Goal: Task Accomplishment & Management: Manage account settings

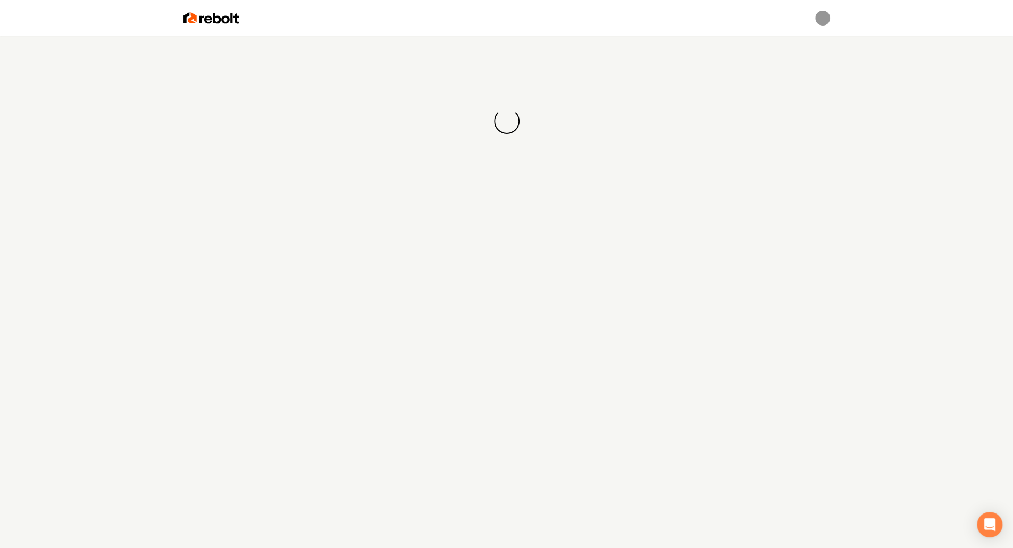
click at [512, 301] on div "Loading... Loading..." at bounding box center [506, 310] width 1013 height 548
click at [613, 239] on div "Loading... Loading..." at bounding box center [506, 310] width 1013 height 548
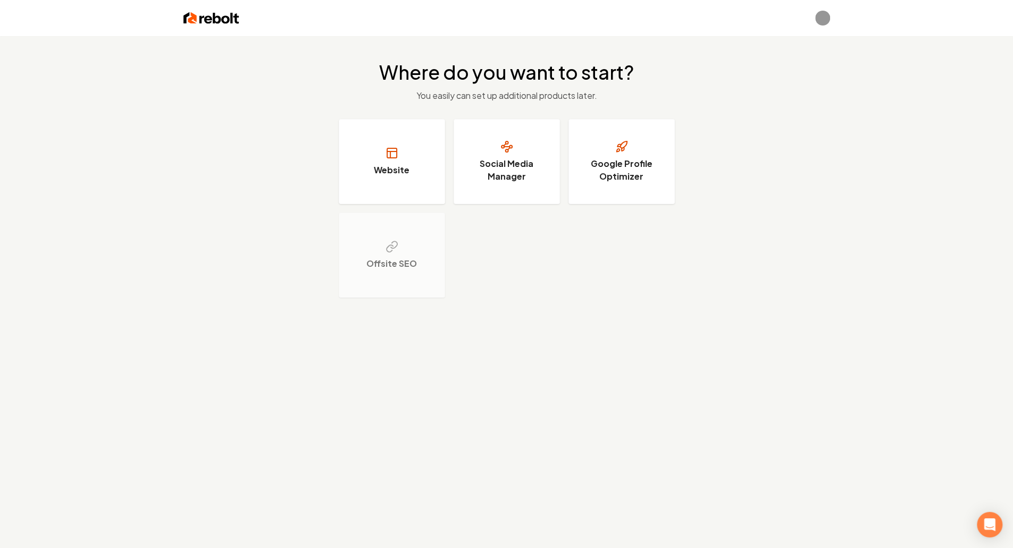
click at [760, 383] on div "Where do you want to start? You easily can set up additional products later. We…" at bounding box center [506, 310] width 1013 height 548
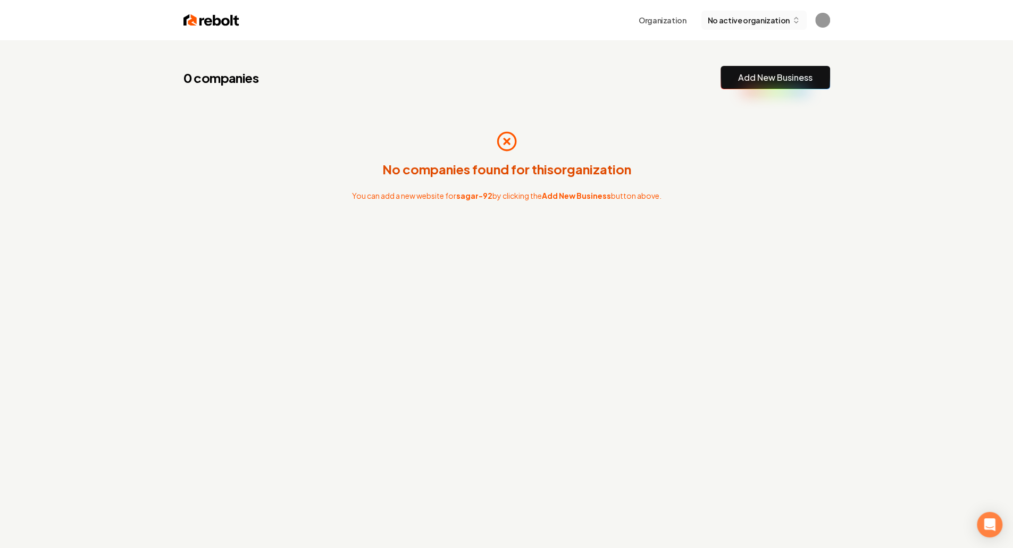
click at [754, 13] on button "No active organization" at bounding box center [754, 20] width 105 height 19
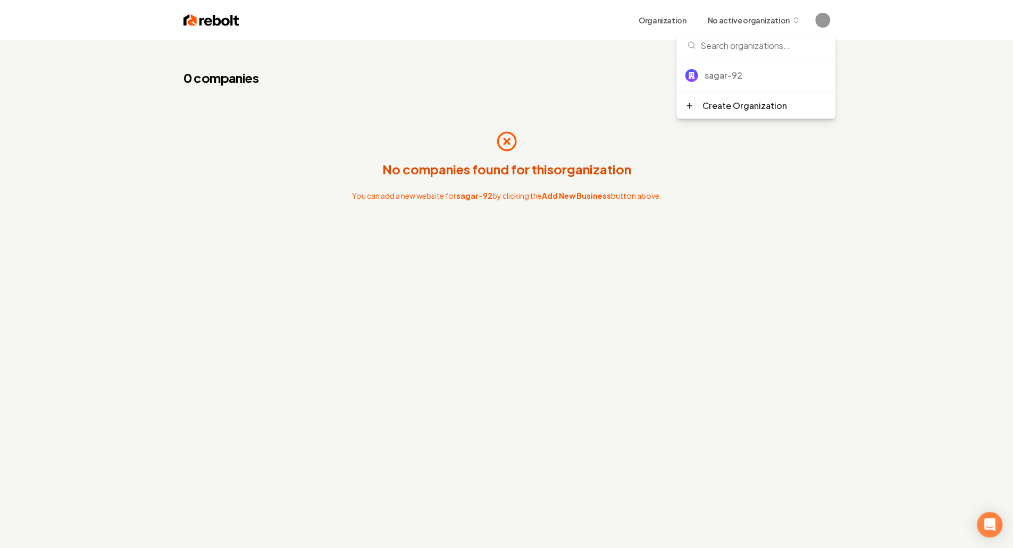
click at [830, 296] on div "0 companies Add New Business No companies found for this organization You can a…" at bounding box center [506, 314] width 1013 height 548
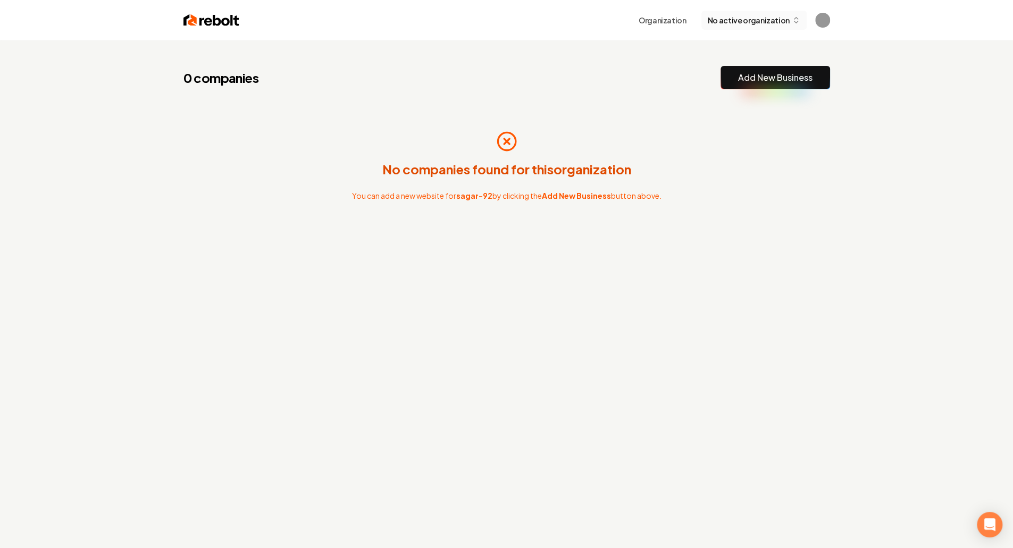
click at [758, 26] on button "No active organization" at bounding box center [754, 20] width 105 height 19
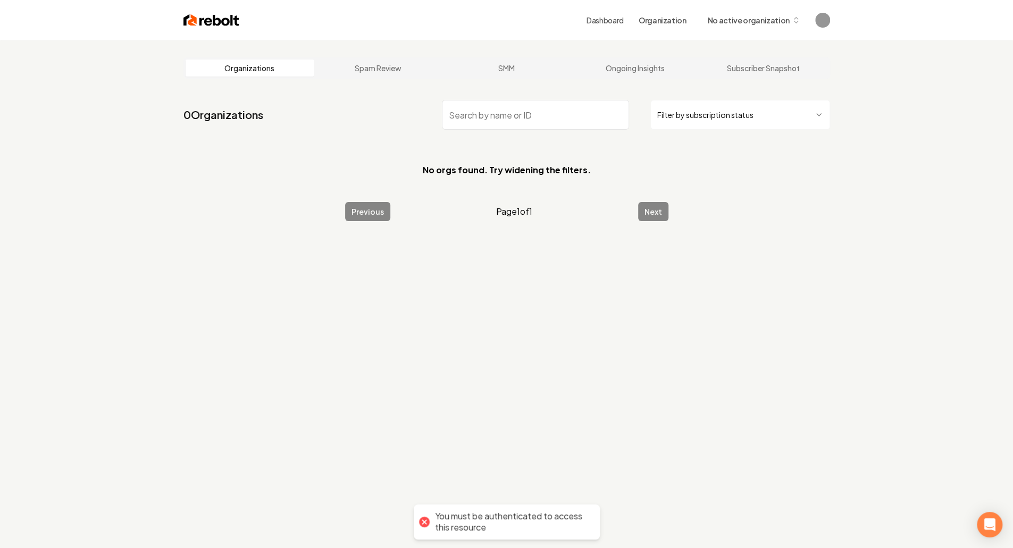
type input "❌ Misconfigured"
click at [795, 23] on icon "button" at bounding box center [796, 20] width 9 height 9
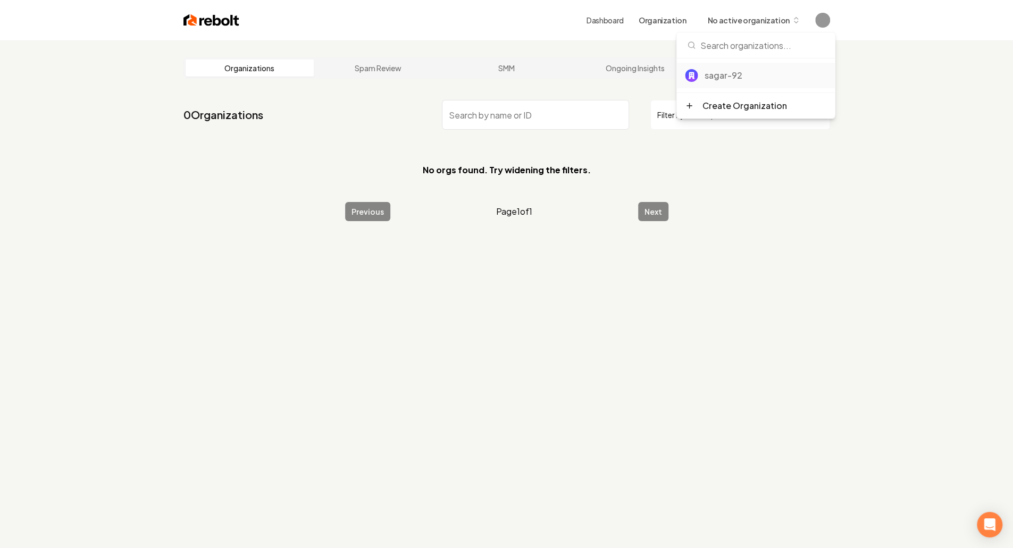
click at [728, 75] on div "sagar-92" at bounding box center [765, 75] width 122 height 13
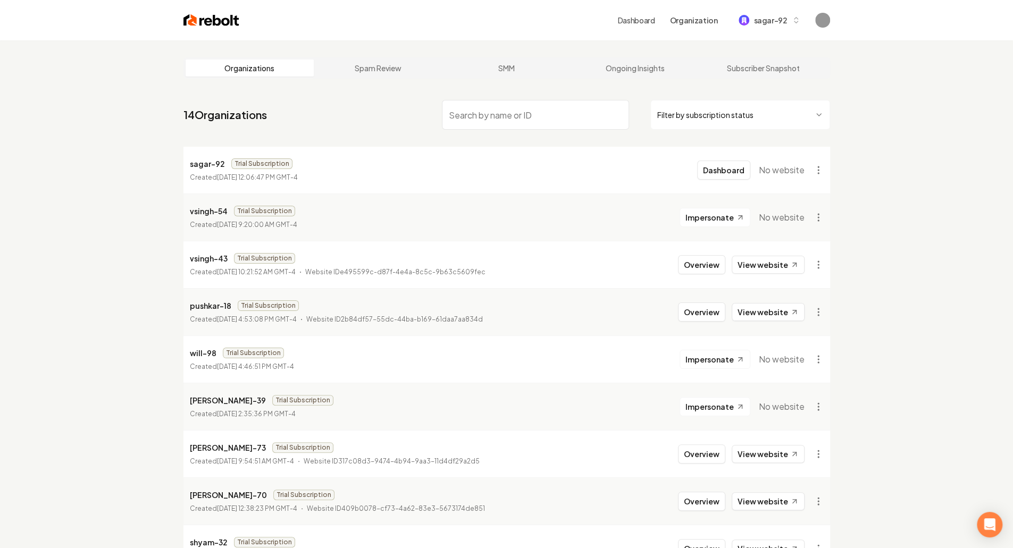
click at [101, 372] on div "Organizations Spam Review SMM Ongoing Insights Subscriber Snapshot 14 Organizat…" at bounding box center [506, 446] width 1013 height 813
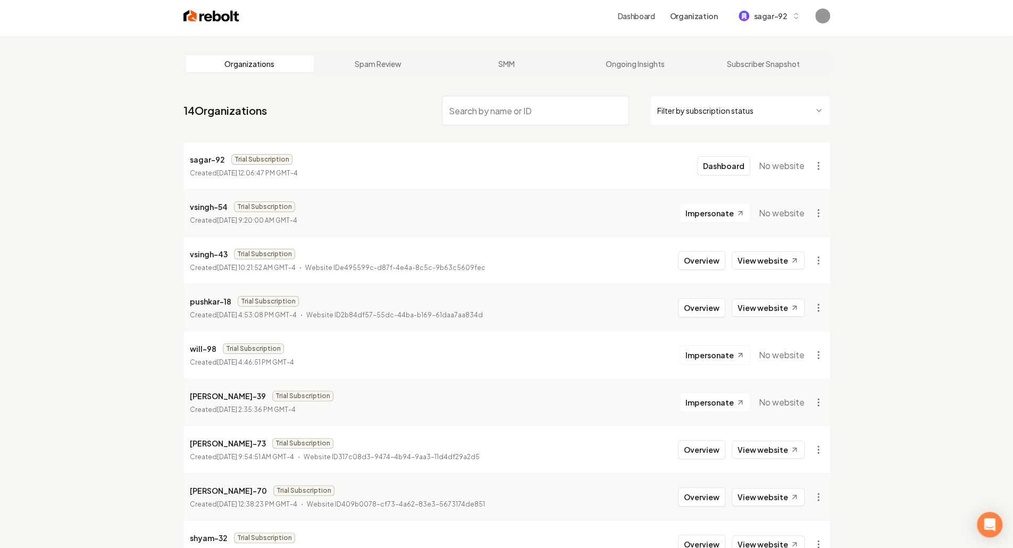
scroll to position [303, 0]
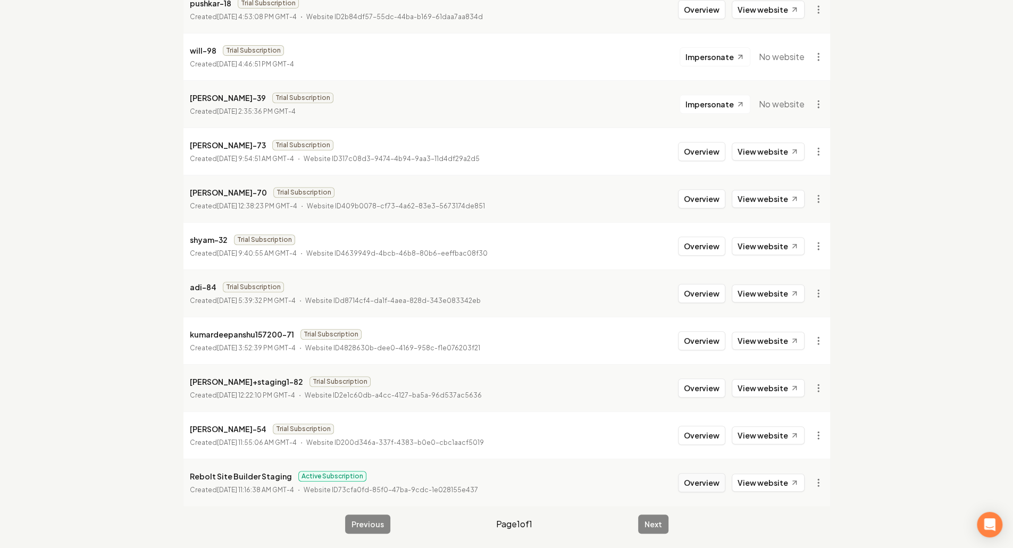
click at [698, 481] on button "Overview" at bounding box center [701, 482] width 47 height 19
click at [704, 478] on button "Overview" at bounding box center [701, 482] width 47 height 19
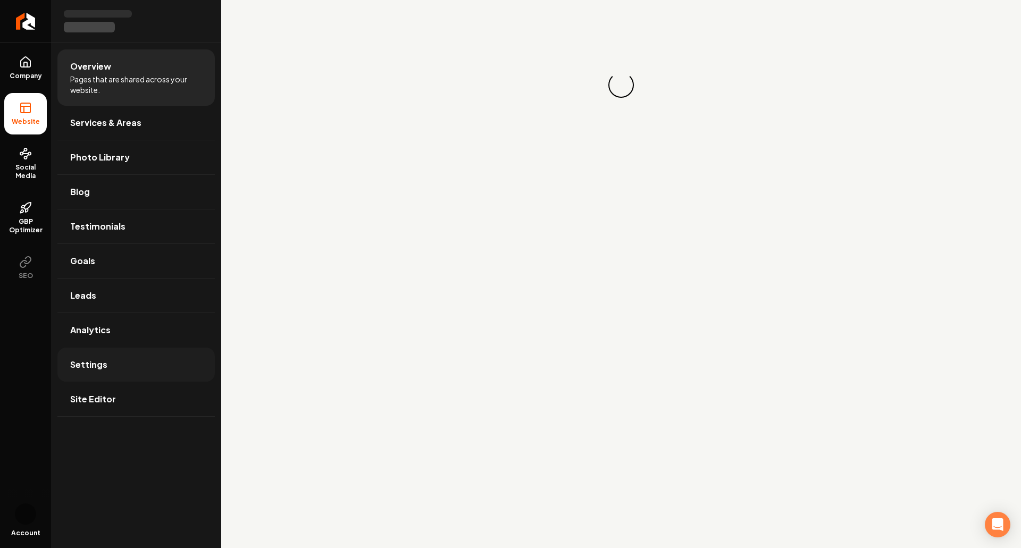
click at [123, 364] on link "Settings" at bounding box center [135, 365] width 157 height 34
click at [116, 373] on link "Settings" at bounding box center [135, 365] width 157 height 34
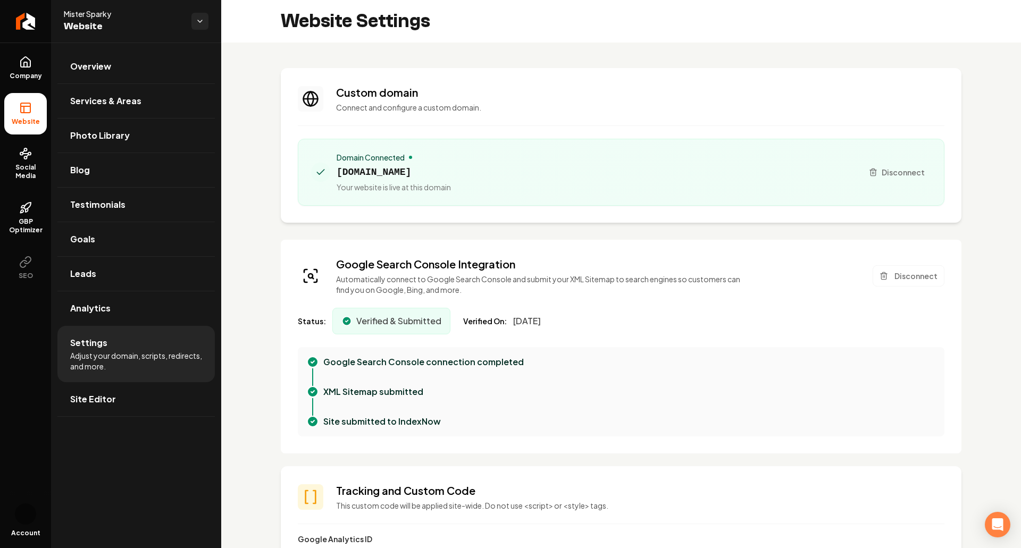
drag, startPoint x: 260, startPoint y: 318, endPoint x: 284, endPoint y: 318, distance: 24.5
click at [284, 318] on div "Google Search Console Integration Automatically connect to Google Search Consol…" at bounding box center [621, 347] width 681 height 214
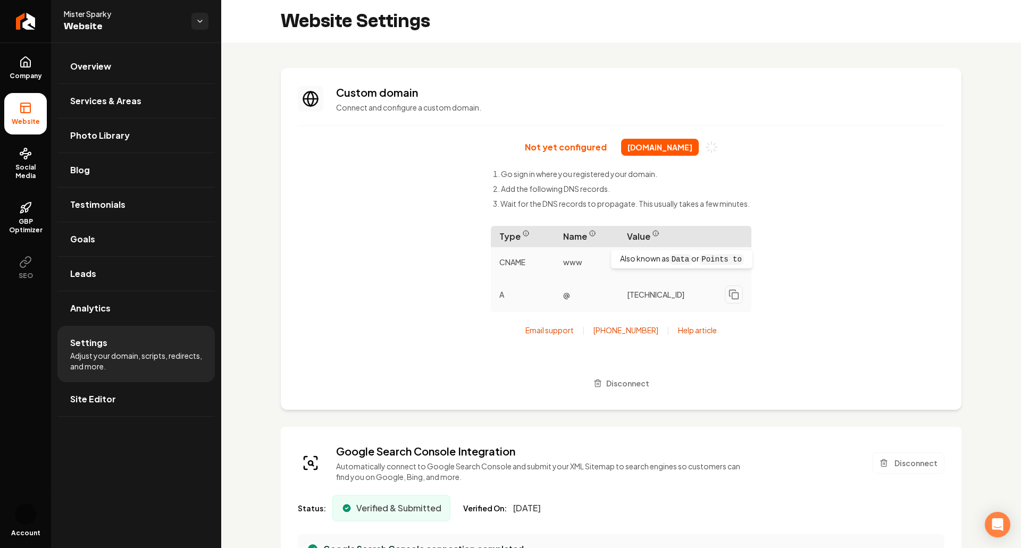
click at [647, 193] on li "Add the following DNS records." at bounding box center [621, 188] width 257 height 11
click at [950, 195] on section "Custom domain Connect and configure a custom domain. Not yet configured [DOMAIN…" at bounding box center [621, 239] width 681 height 342
click at [862, 180] on div "Not yet configured [DOMAIN_NAME] Go sign in where you registered your domain. A…" at bounding box center [621, 266] width 647 height 254
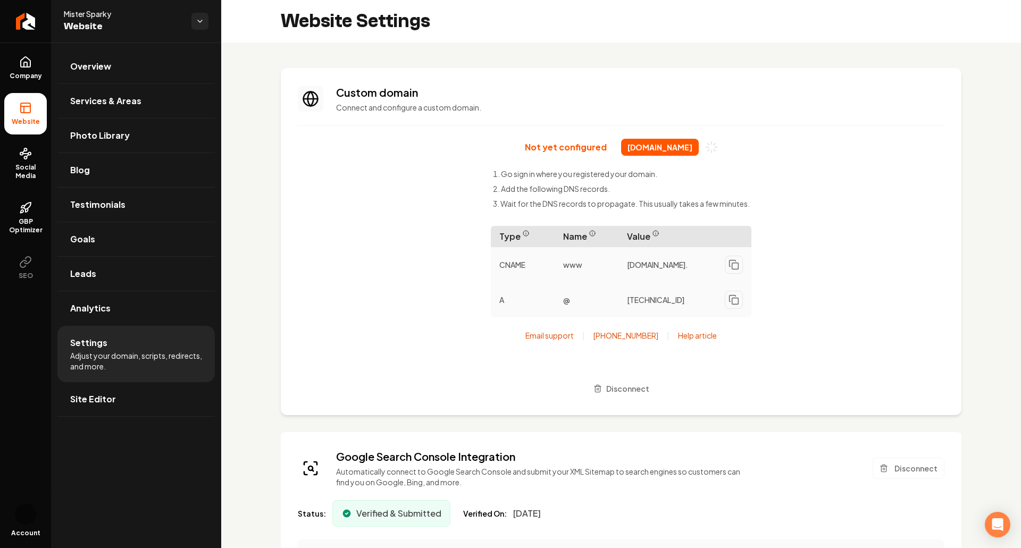
click at [870, 175] on div "Not yet configured [DOMAIN_NAME] Go sign in where you registered your domain. A…" at bounding box center [621, 269] width 647 height 260
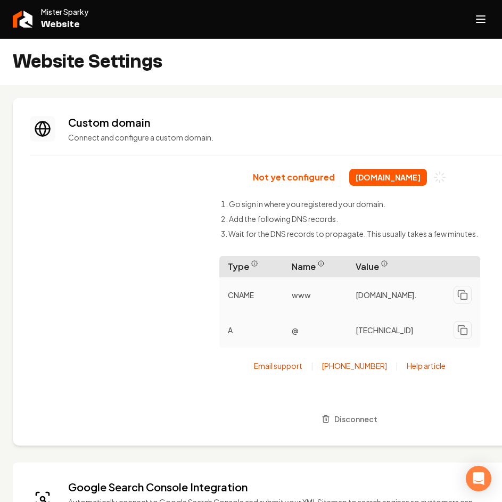
click at [236, 188] on div "Not yet configured [DOMAIN_NAME] Go sign in where you registered your domain. A…" at bounding box center [349, 299] width 639 height 260
